Goal: Information Seeking & Learning: Find specific page/section

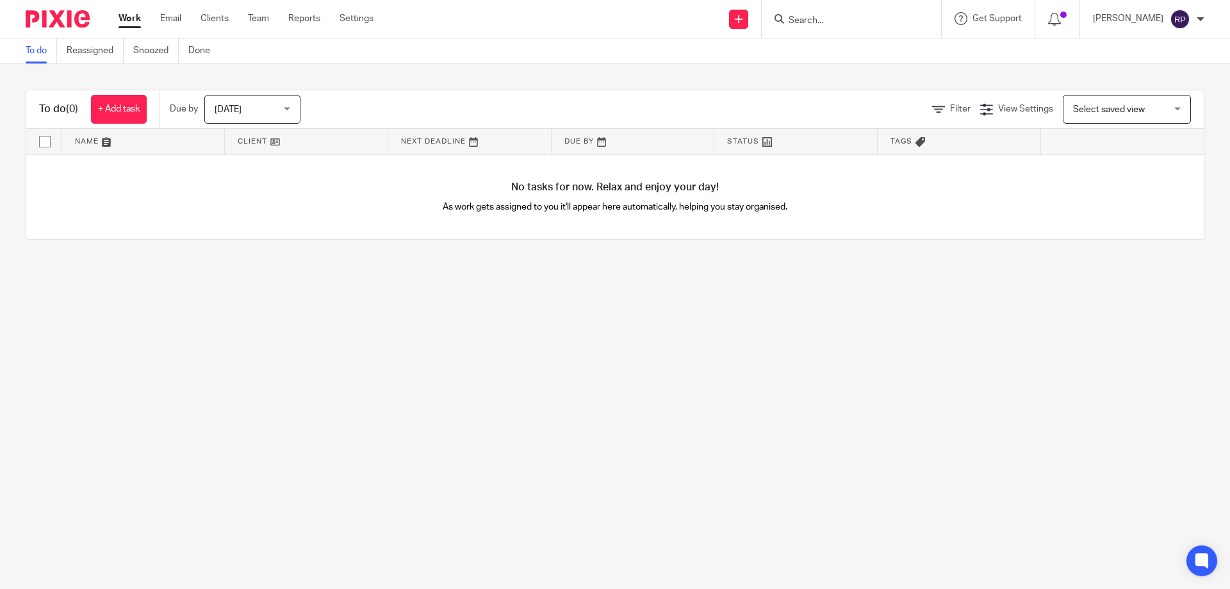
click at [848, 26] on input "Search" at bounding box center [844, 21] width 115 height 12
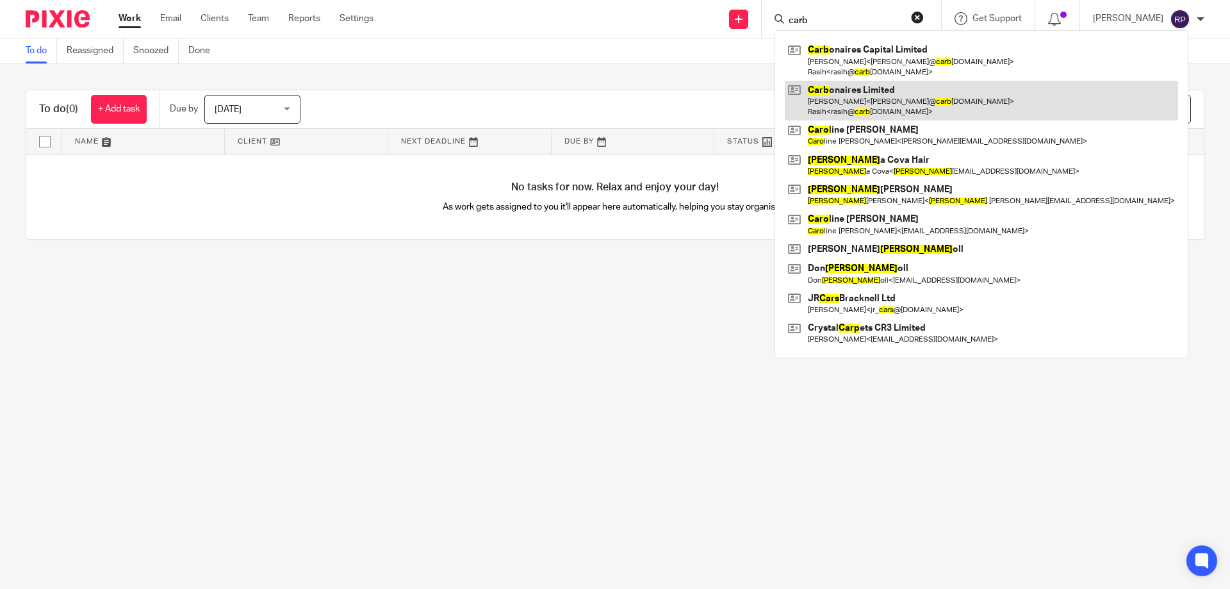
type input "carb"
click at [904, 109] on link at bounding box center [981, 101] width 393 height 40
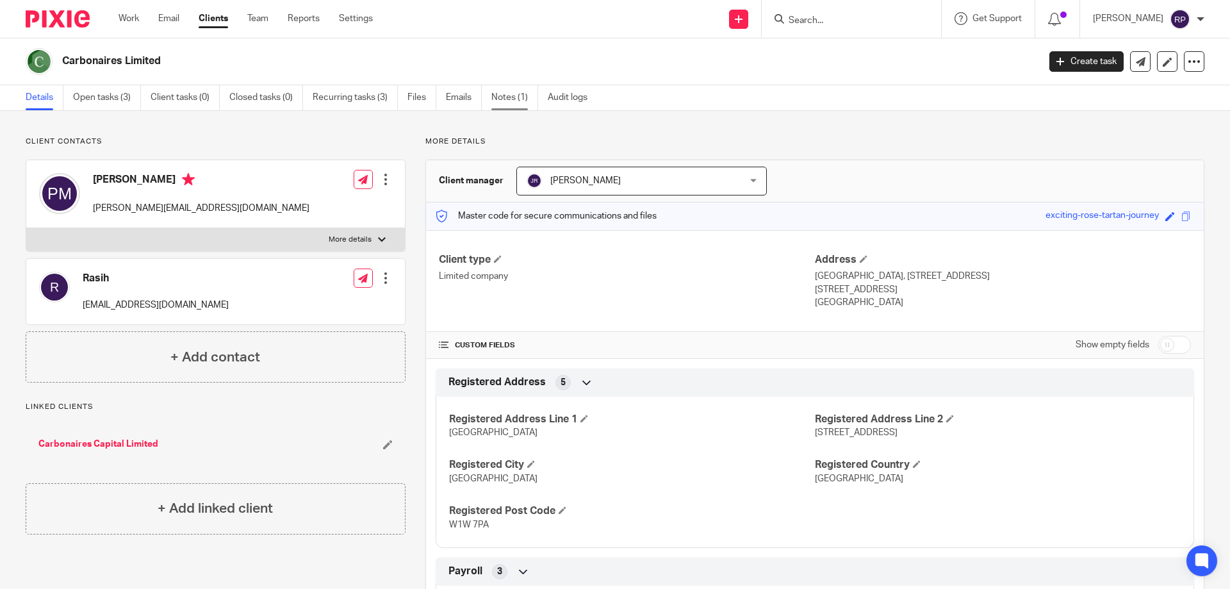
click at [514, 92] on link "Notes (1)" at bounding box center [514, 97] width 47 height 25
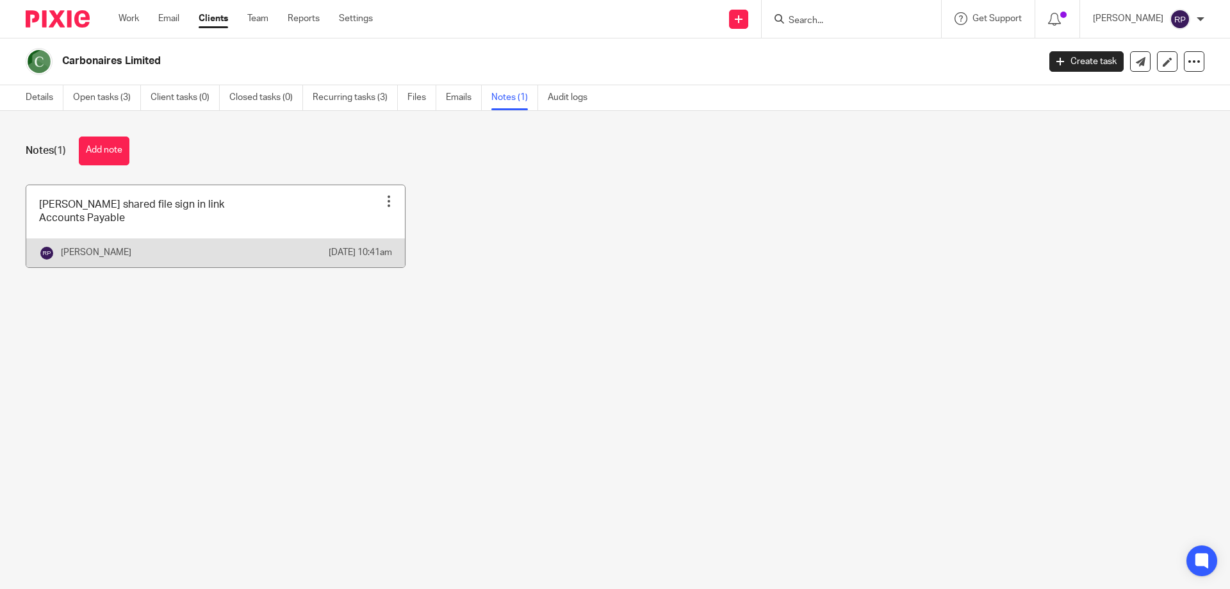
click at [256, 219] on link at bounding box center [215, 226] width 379 height 82
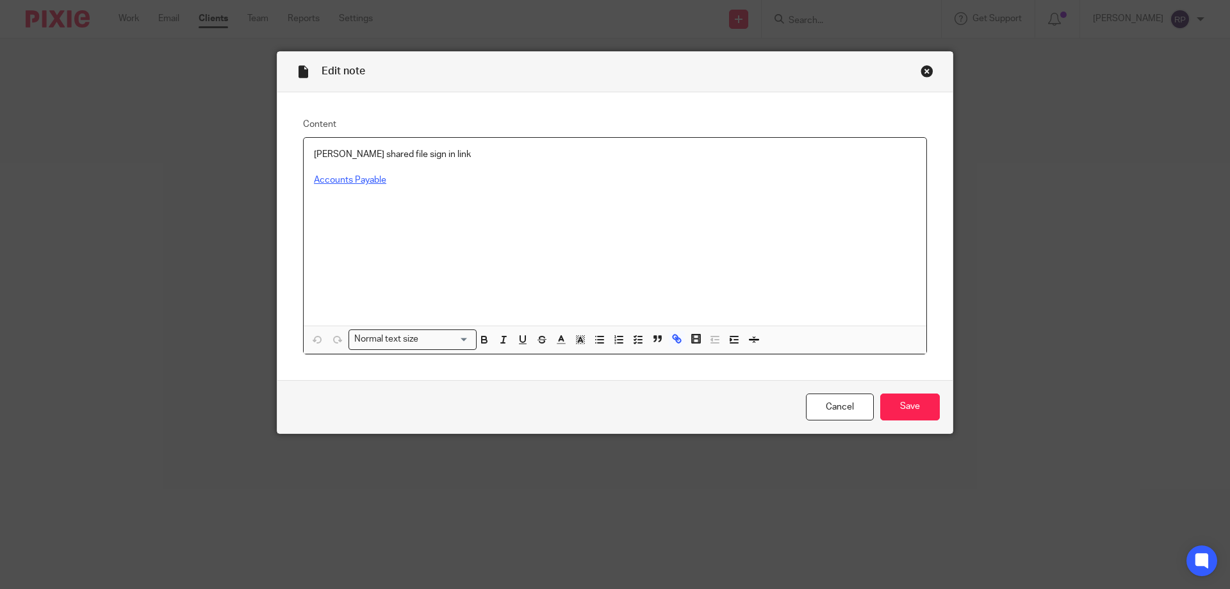
drag, startPoint x: 357, startPoint y: 179, endPoint x: 337, endPoint y: 180, distance: 20.5
click at [337, 180] on link "Accounts Payable" at bounding box center [350, 180] width 72 height 9
click at [534, 204] on link "https://carbonaires-my.sharepoint.com/:f:/p/peter/EqL8-wYhLWFDoDf2yqvmwTMBvPSs_…" at bounding box center [615, 207] width 162 height 13
